Goal: Navigation & Orientation: Find specific page/section

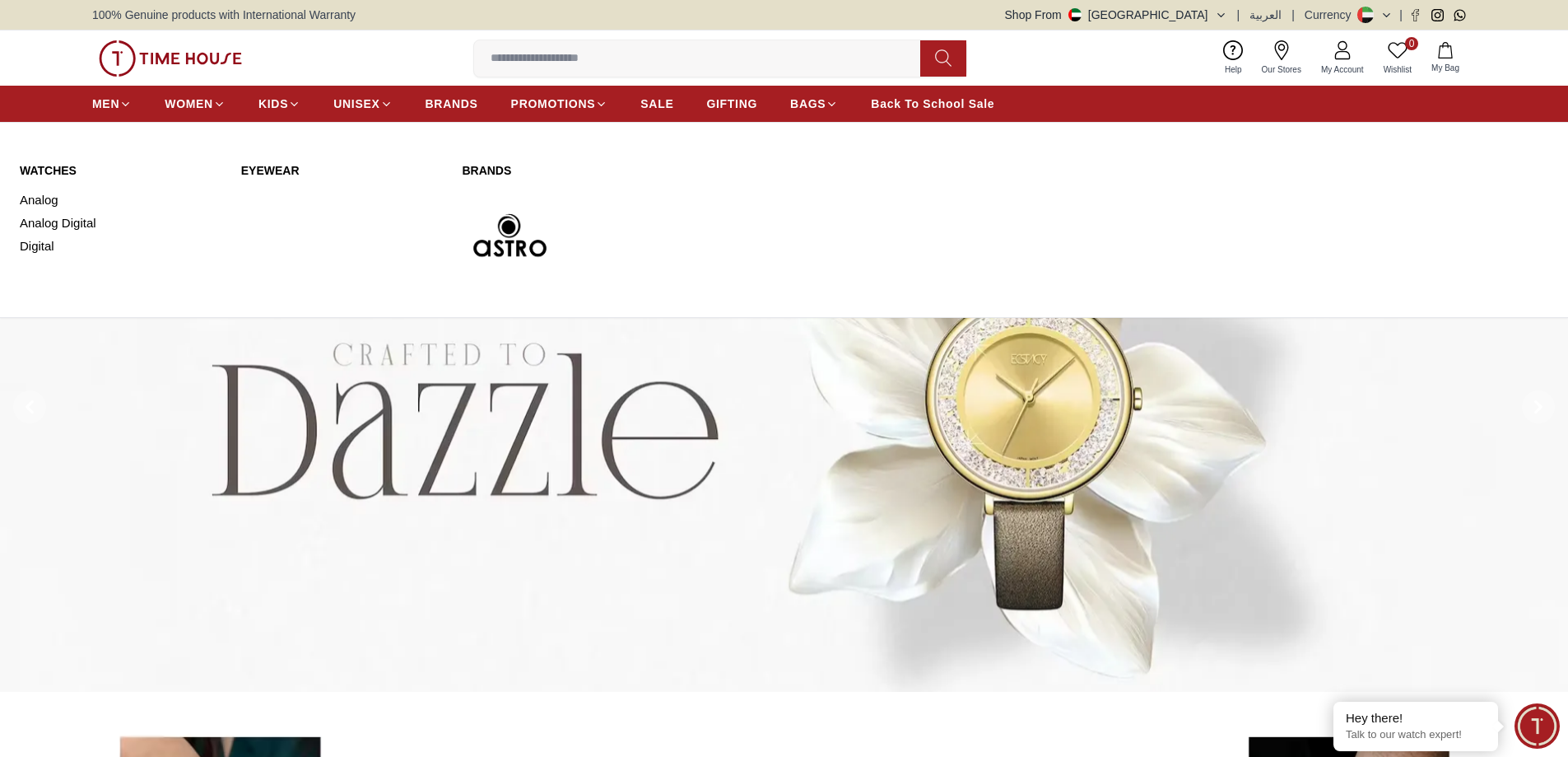
click at [53, 171] on link "WATCHES" at bounding box center [120, 170] width 202 height 16
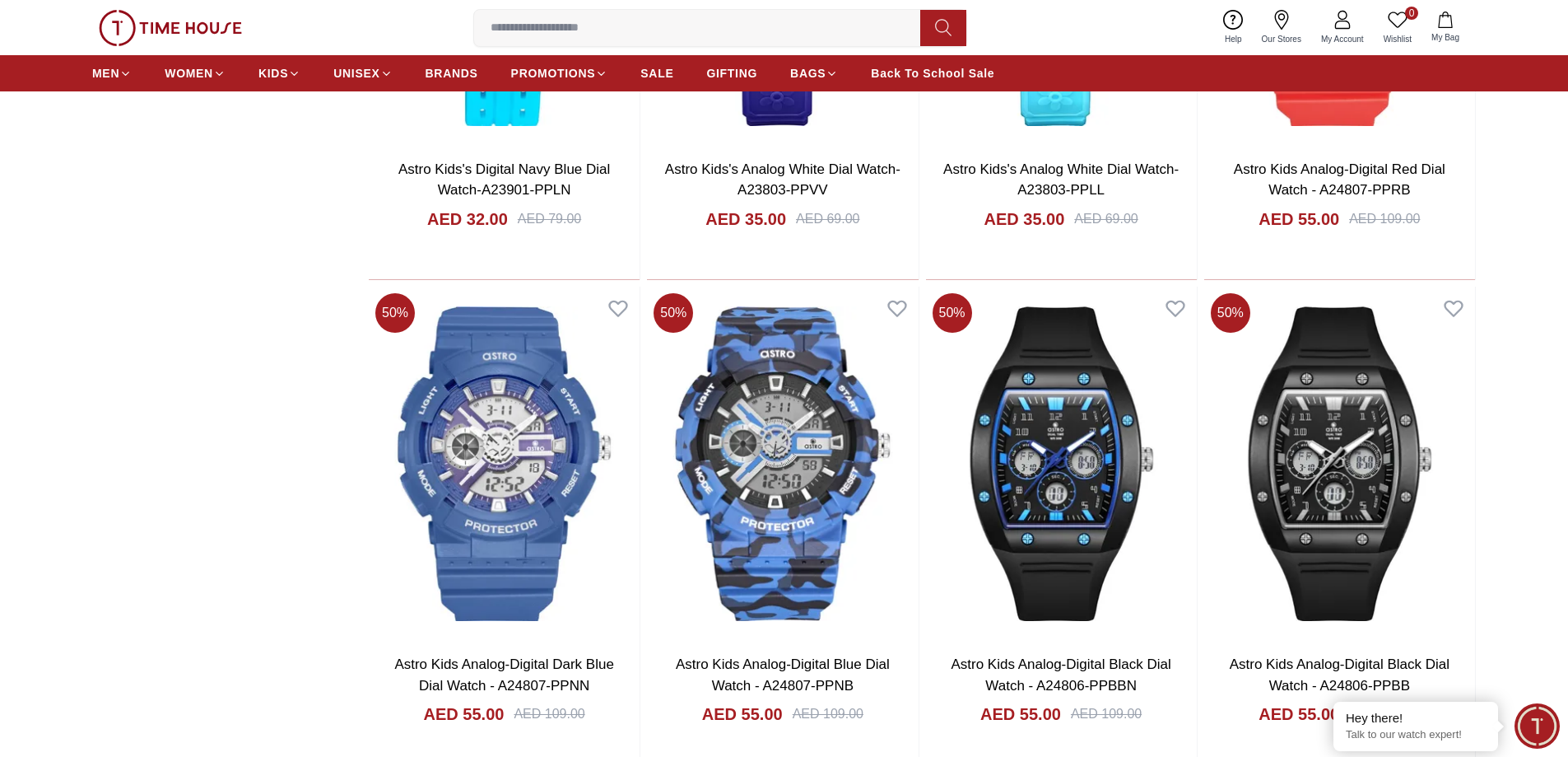
scroll to position [2059, 0]
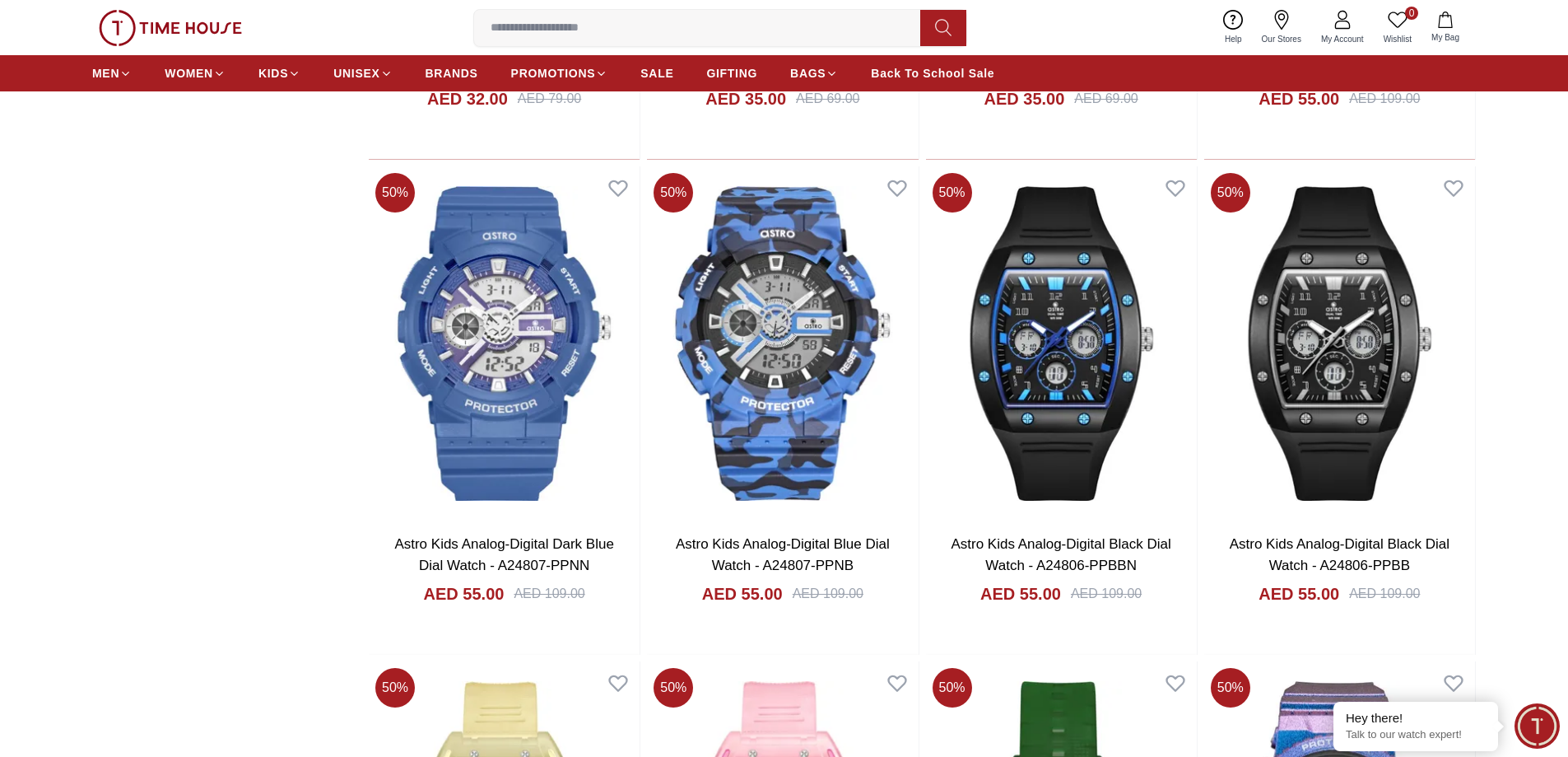
click at [1517, 307] on section "Filter By Clear Brands [PERSON_NAME] Astro G-Shock Band Material Polyurethane A…" at bounding box center [784, 629] width 1568 height 5008
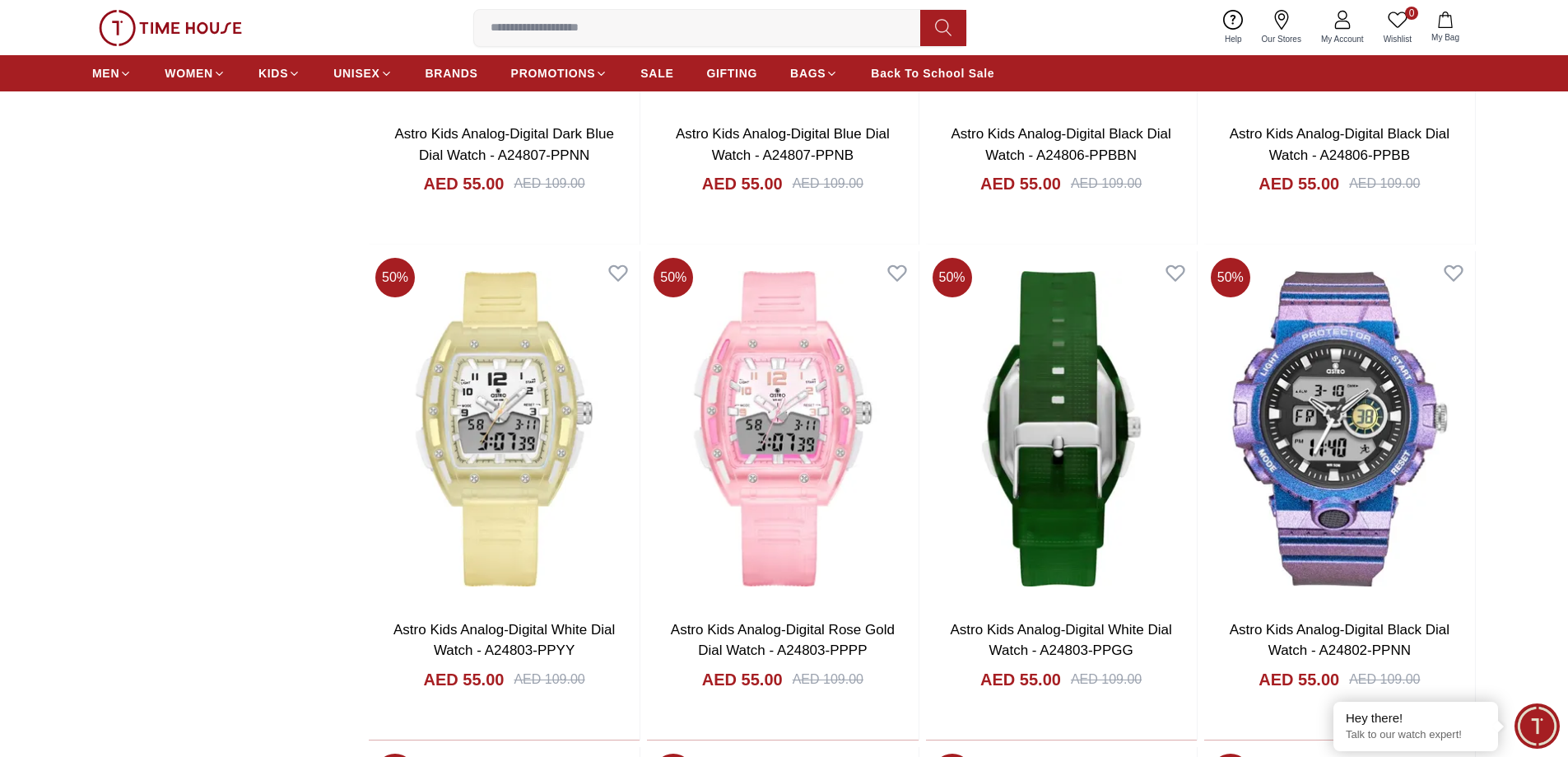
scroll to position [2471, 0]
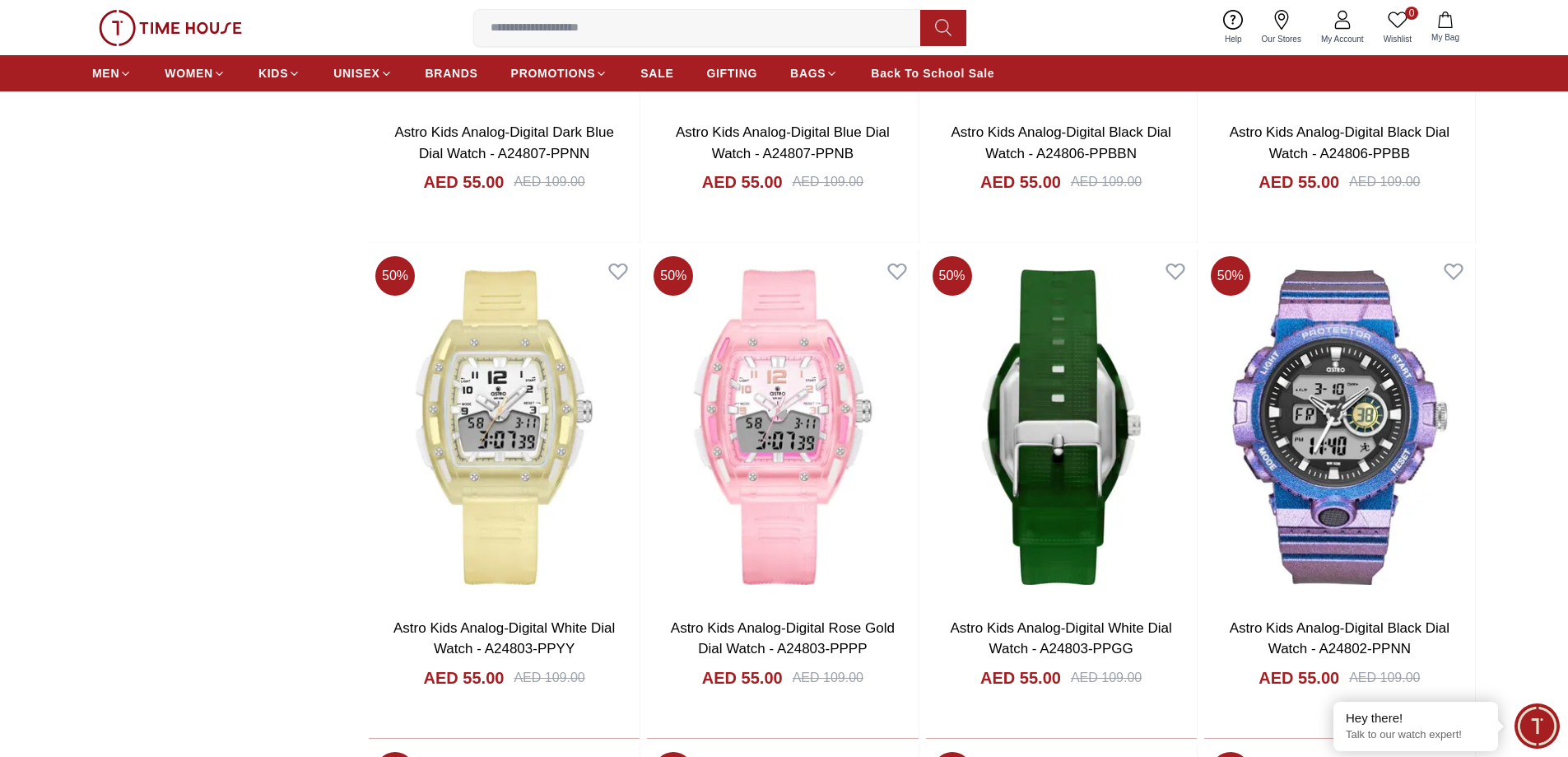
click at [1513, 323] on section "Filter By Clear Brands [PERSON_NAME] Astro G-Shock Band Material Polyurethane A…" at bounding box center [784, 216] width 1568 height 5008
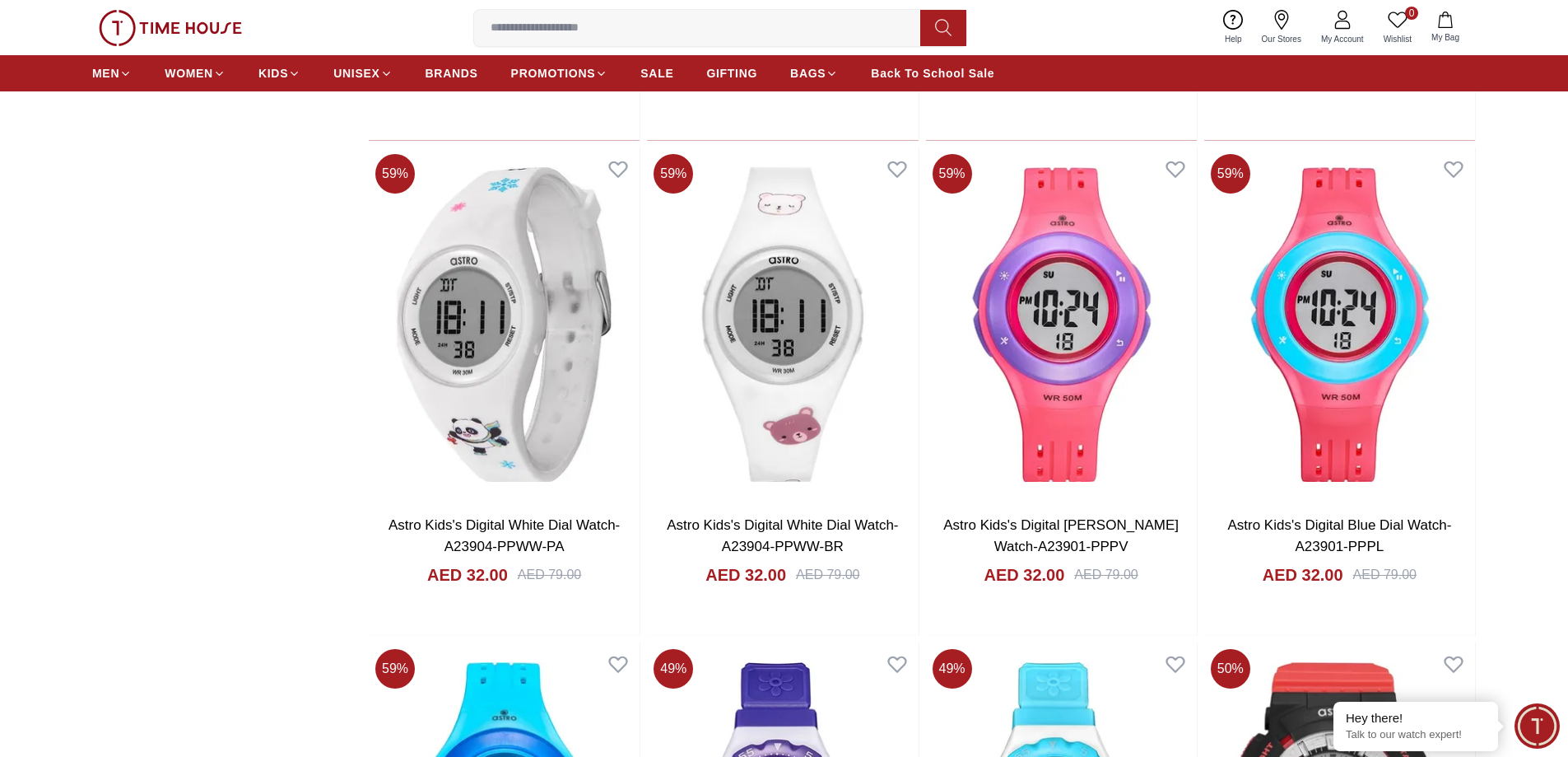
scroll to position [988, 0]
